Goal: Information Seeking & Learning: Learn about a topic

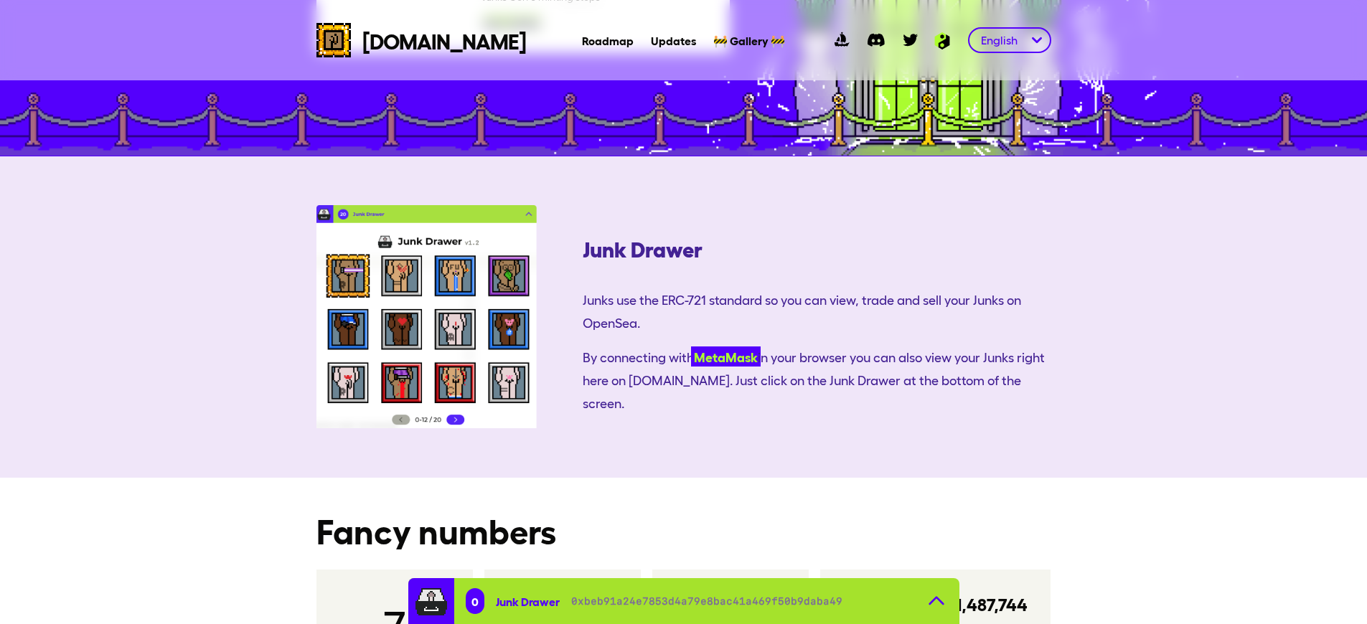
click at [691, 347] on link "MetaMask" at bounding box center [726, 357] width 70 height 20
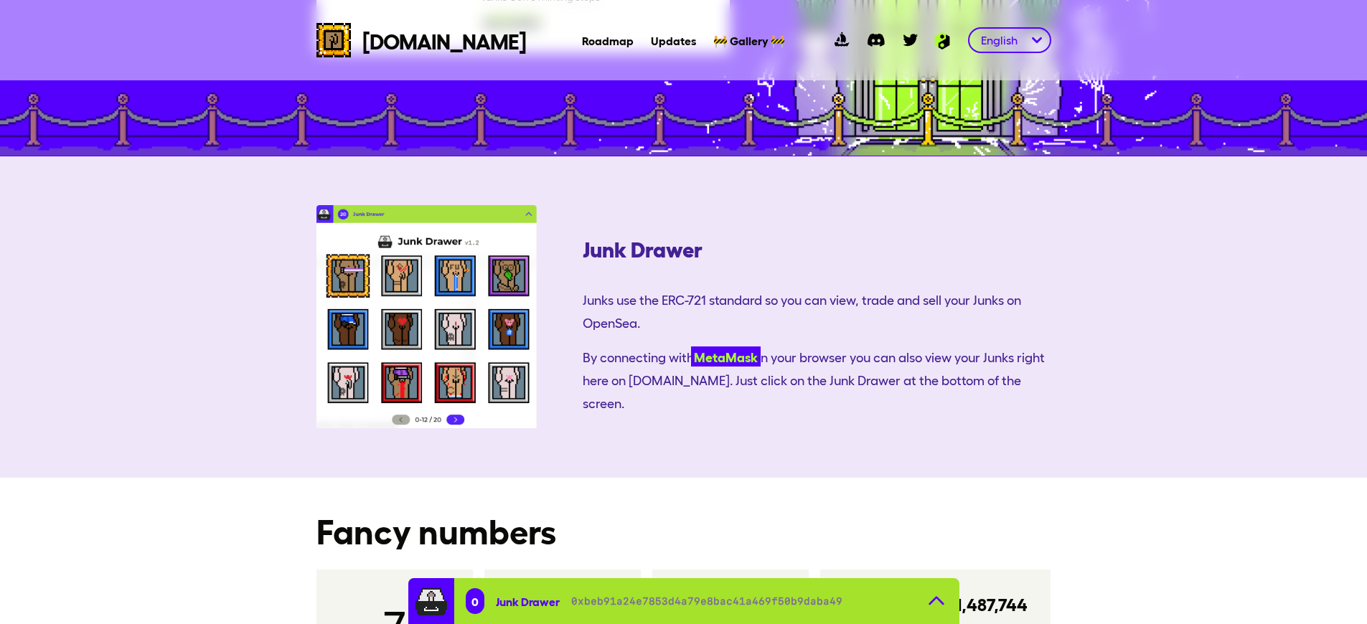
click at [691, 347] on link "MetaMask" at bounding box center [726, 357] width 70 height 20
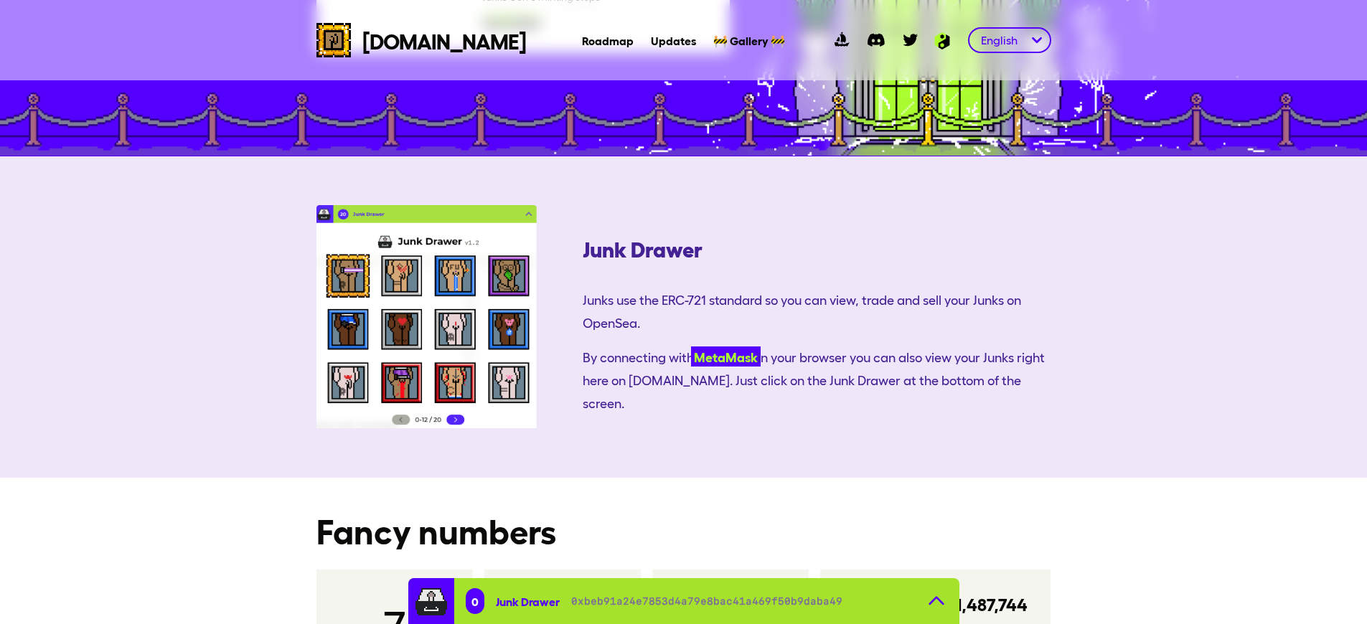
click at [691, 347] on link "MetaMask" at bounding box center [726, 357] width 70 height 20
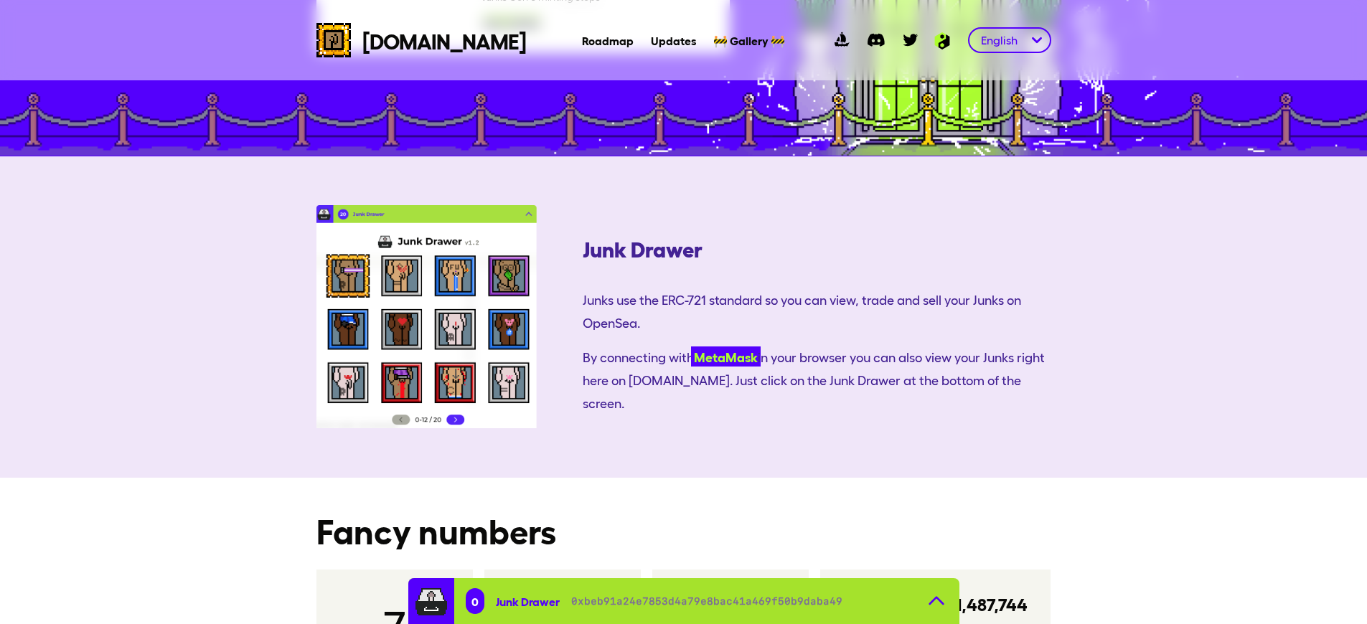
scroll to position [2206, 0]
click at [691, 347] on link "MetaMask" at bounding box center [726, 357] width 70 height 20
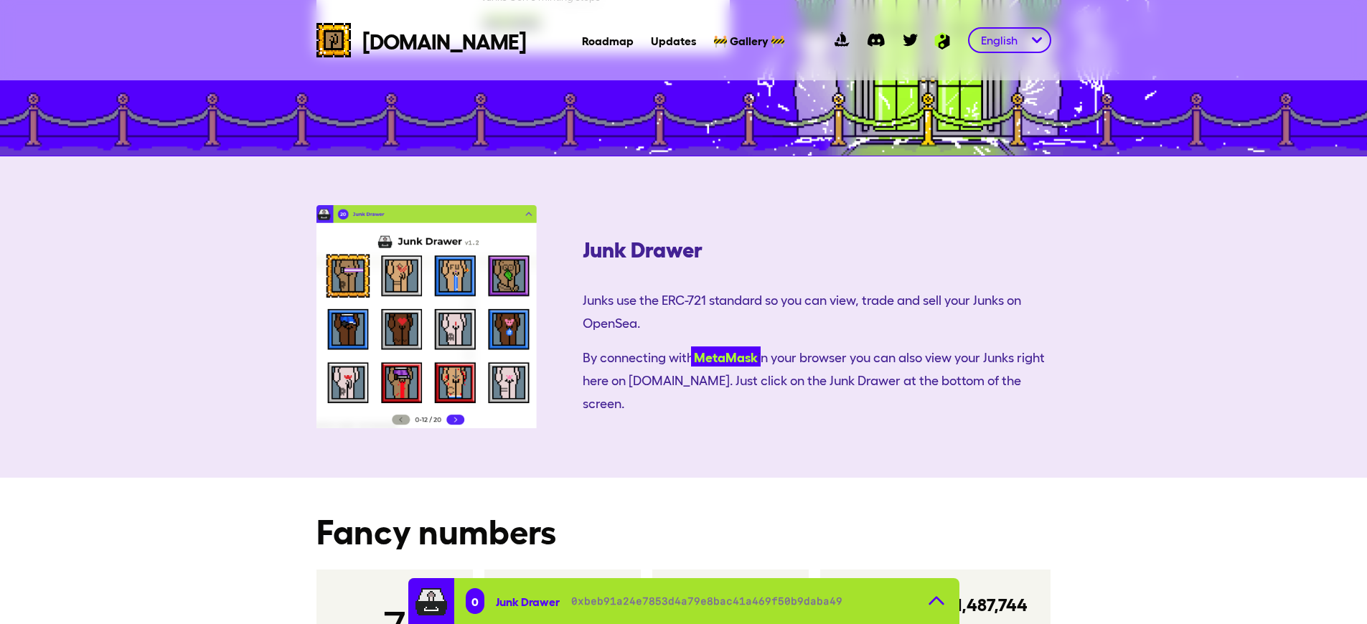
click at [691, 347] on link "MetaMask" at bounding box center [726, 357] width 70 height 20
